Goal: Information Seeking & Learning: Learn about a topic

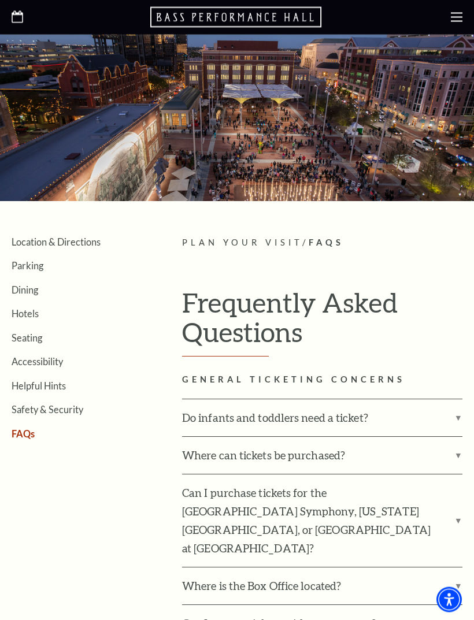
scroll to position [27, 0]
click at [453, 519] on label "Can I purchase tickets for the [GEOGRAPHIC_DATA] Symphony, [US_STATE][GEOGRAPHI…" at bounding box center [322, 520] width 280 height 92
click at [0, 0] on input "Can I purchase tickets for the [GEOGRAPHIC_DATA] Symphony, [US_STATE][GEOGRAPHI…" at bounding box center [0, 0] width 0 height 0
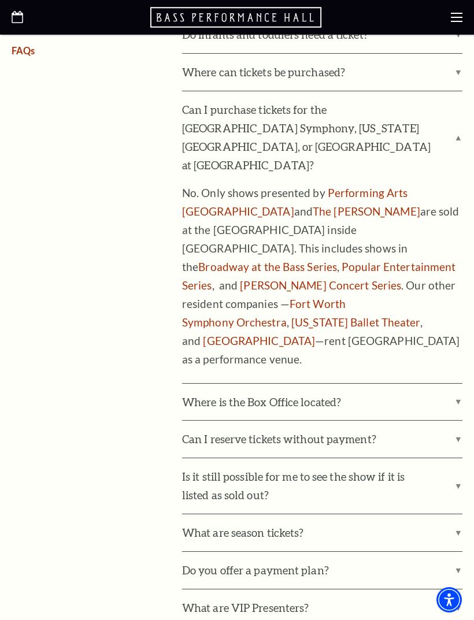
scroll to position [408, 0]
click at [455, 459] on label "Is it still possible for me to see the show if it is listed as sold out?" at bounding box center [322, 486] width 280 height 55
click at [0, 0] on input "Is it still possible for me to see the show if it is listed as sold out?" at bounding box center [0, 0] width 0 height 0
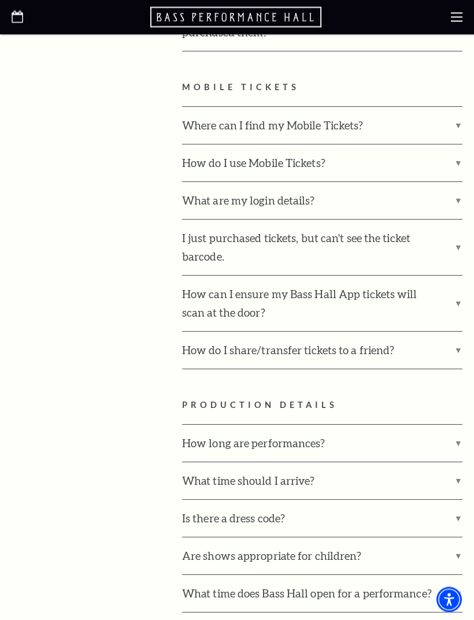
scroll to position [1399, 0]
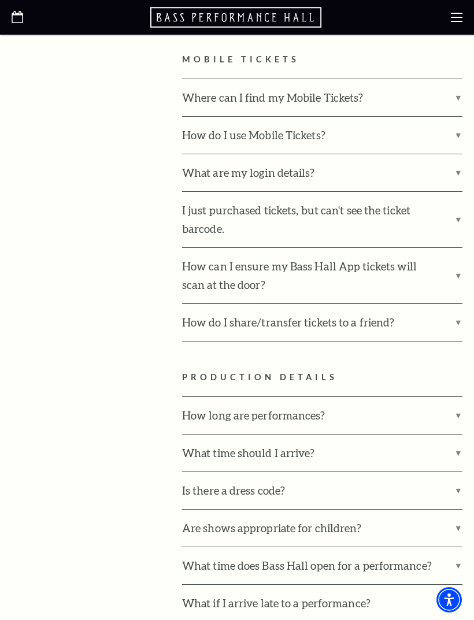
click at [456, 472] on label "Is there a dress code?" at bounding box center [322, 490] width 280 height 37
click at [0, 0] on input "Is there a dress code?" at bounding box center [0, 0] width 0 height 0
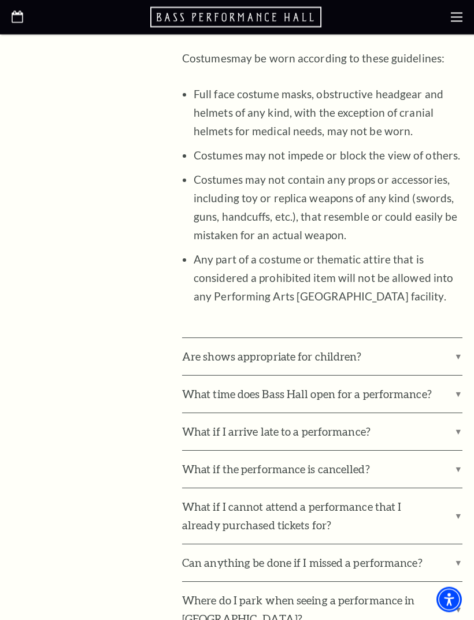
scroll to position [2115, 0]
click at [453, 488] on label "What if I cannot attend a performance that I already purchased tickets for?" at bounding box center [322, 515] width 280 height 55
click at [0, 0] on input "What if I cannot attend a performance that I already purchased tickets for?" at bounding box center [0, 0] width 0 height 0
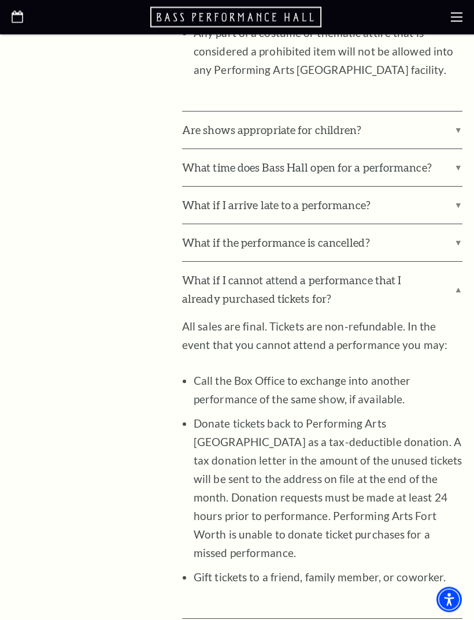
scroll to position [2348, 0]
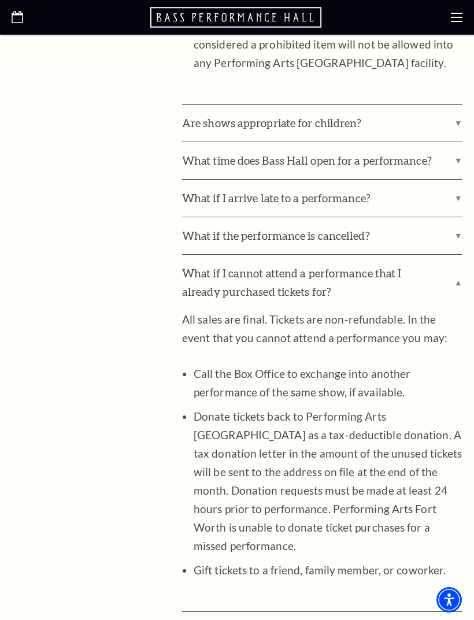
click at [458, 612] on label "Can anything be done if I missed a performance?" at bounding box center [322, 630] width 280 height 37
click at [0, 0] on input "Can anything be done if I missed a performance?" at bounding box center [0, 0] width 0 height 0
click at [455, 612] on label "Can anything be done if I missed a performance?" at bounding box center [322, 630] width 280 height 37
click at [0, 0] on input "Can anything be done if I missed a performance?" at bounding box center [0, 0] width 0 height 0
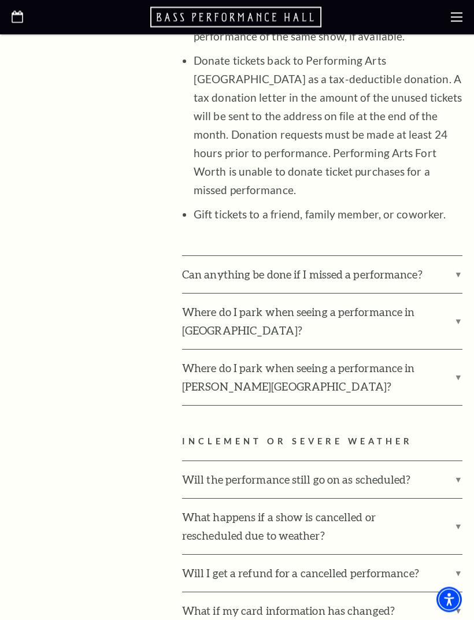
scroll to position [2708, 0]
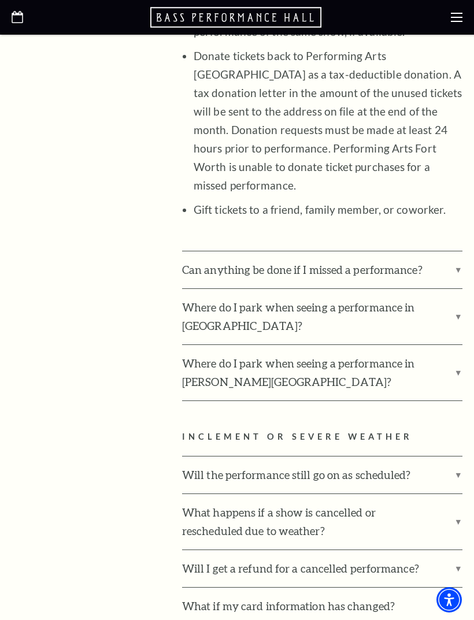
click at [456, 550] on label "Will I get a refund for a cancelled performance?" at bounding box center [322, 568] width 280 height 37
click at [0, 0] on input "Will I get a refund for a cancelled performance?" at bounding box center [0, 0] width 0 height 0
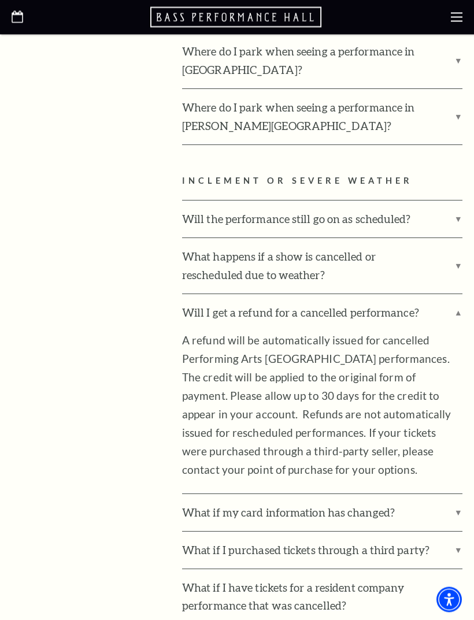
scroll to position [2965, 0]
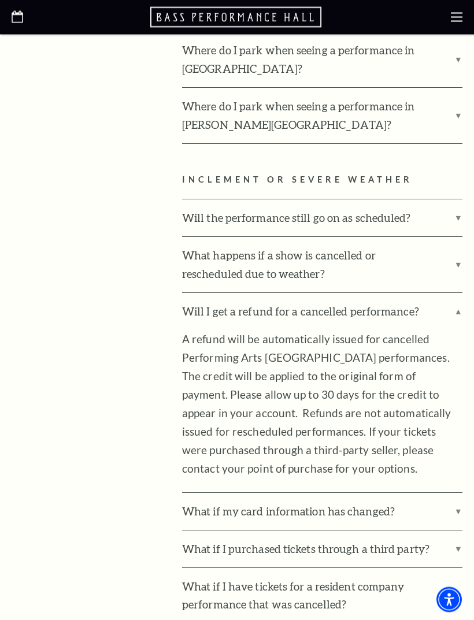
click at [456, 531] on label "What if I purchased tickets through a third party?" at bounding box center [322, 549] width 280 height 37
click at [0, 0] on input "What if I purchased tickets through a third party?" at bounding box center [0, 0] width 0 height 0
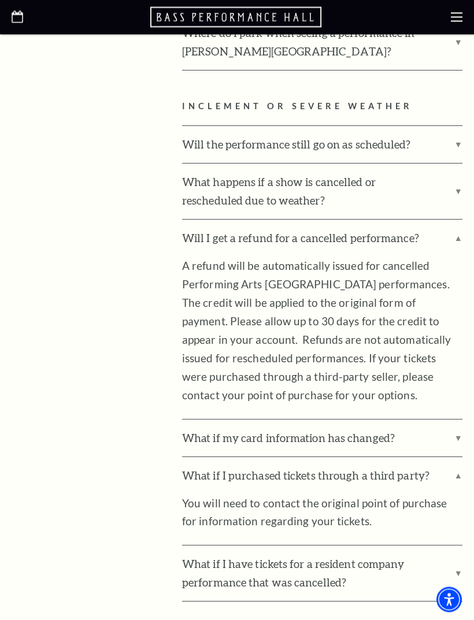
scroll to position [3040, 0]
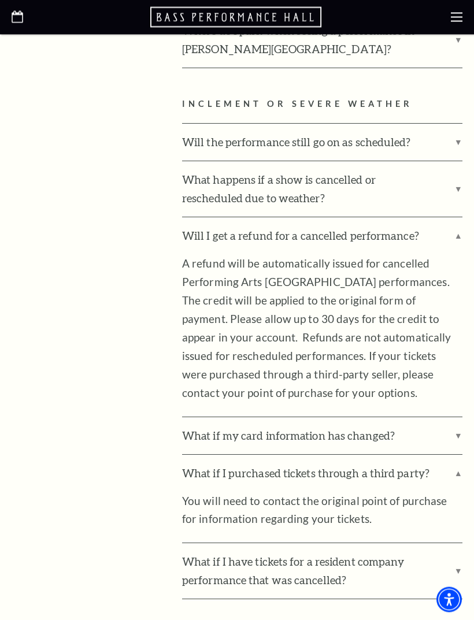
click at [457, 543] on label "What if I have tickets for a resident company performance that was cancelled?" at bounding box center [322, 570] width 280 height 55
click at [0, 0] on input "What if I have tickets for a resident company performance that was cancelled?" at bounding box center [0, 0] width 0 height 0
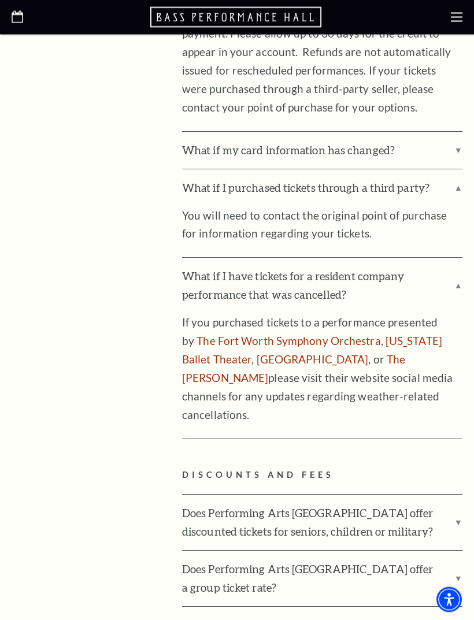
scroll to position [3331, 0]
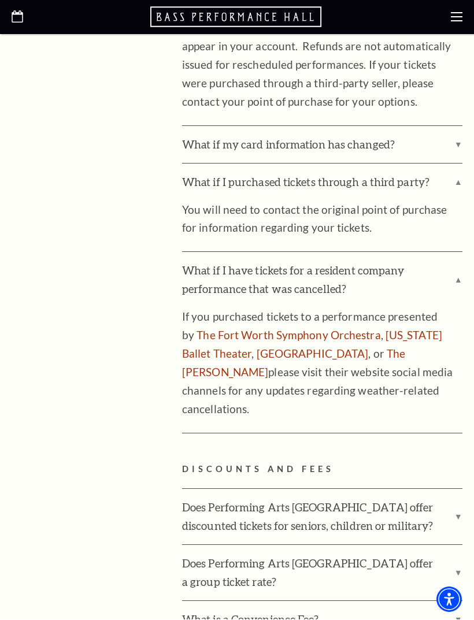
click at [453, 489] on label "Does Performing Arts [GEOGRAPHIC_DATA] offer discounted tickets for seniors, ch…" at bounding box center [322, 516] width 280 height 55
click at [0, 0] on input "Does Performing Arts [GEOGRAPHIC_DATA] offer discounted tickets for seniors, ch…" at bounding box center [0, 0] width 0 height 0
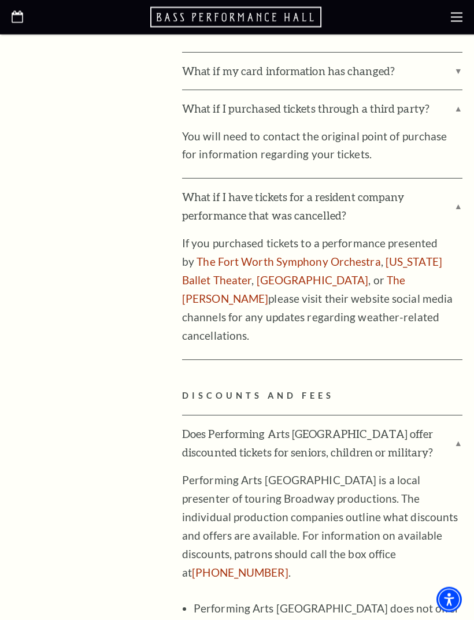
scroll to position [3406, 0]
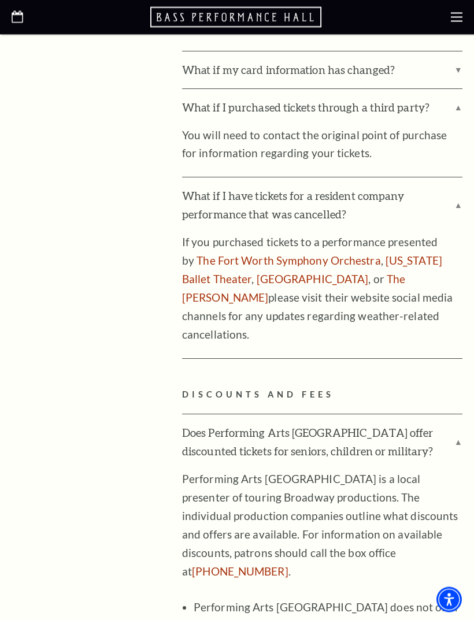
click at [457, 415] on label "Does Performing Arts [GEOGRAPHIC_DATA] offer discounted tickets for seniors, ch…" at bounding box center [322, 442] width 280 height 55
click at [0, 0] on input "Does Performing Arts [GEOGRAPHIC_DATA] offer discounted tickets for seniors, ch…" at bounding box center [0, 0] width 0 height 0
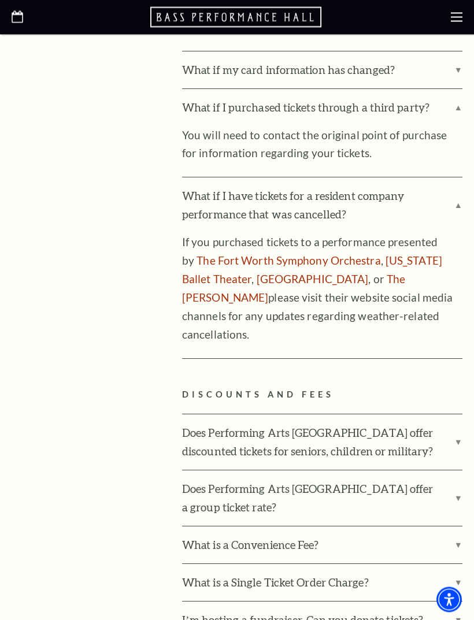
scroll to position [3407, 0]
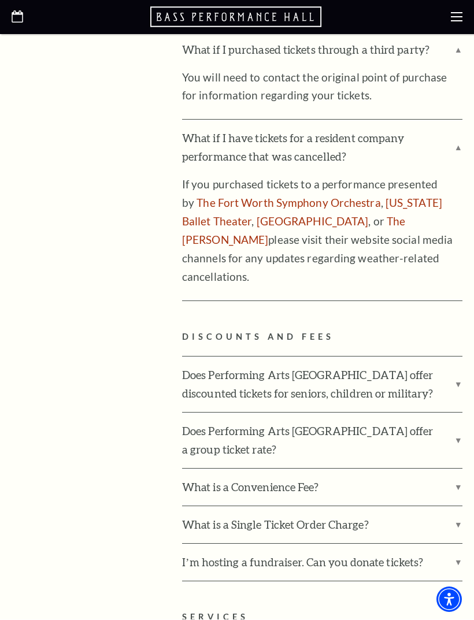
click at [456, 506] on label "What is a Single Ticket Order Charge?" at bounding box center [322, 524] width 280 height 37
click at [0, 0] on input "What is a Single Ticket Order Charge?" at bounding box center [0, 0] width 0 height 0
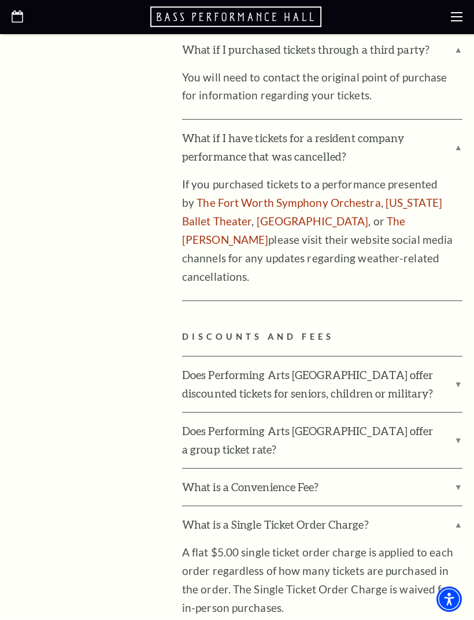
scroll to position [3464, 0]
click at [459, 506] on label "What is a Single Ticket Order Charge?" at bounding box center [322, 524] width 280 height 37
click at [0, 0] on input "What is a Single Ticket Order Charge?" at bounding box center [0, 0] width 0 height 0
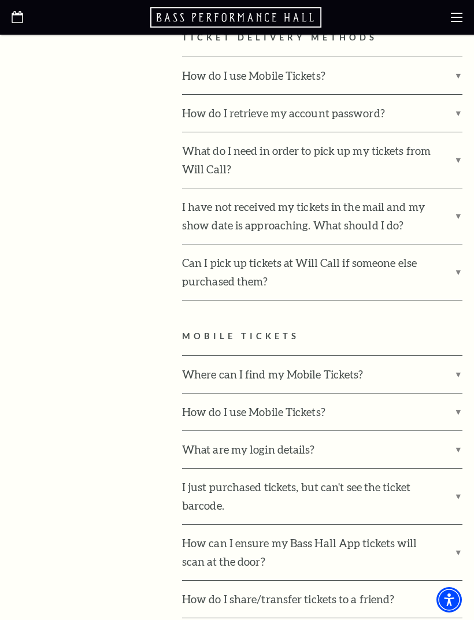
scroll to position [1076, 0]
